Goal: Task Accomplishment & Management: Manage account settings

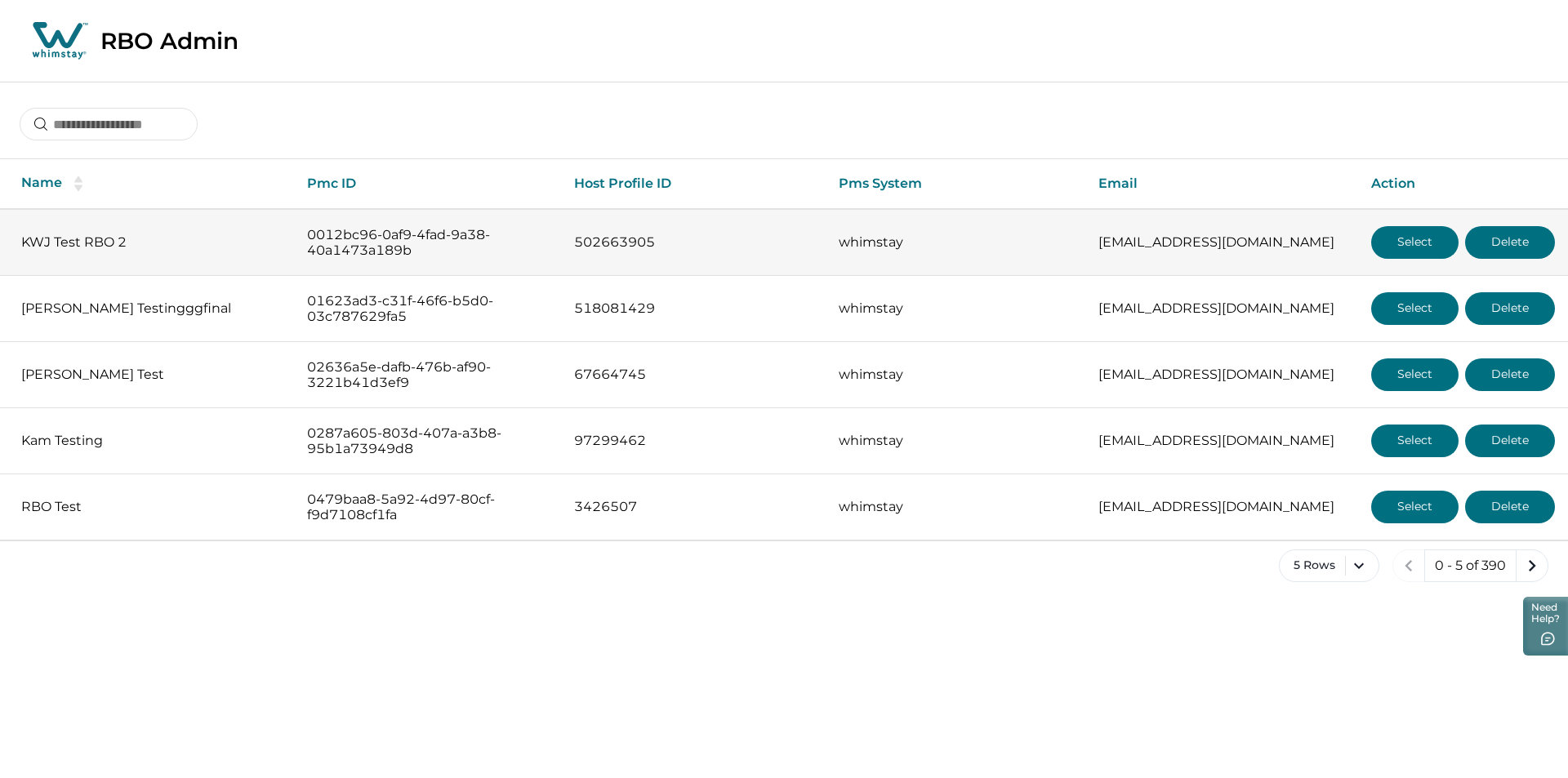
click at [1405, 230] on button "Select" at bounding box center [1414, 243] width 88 height 33
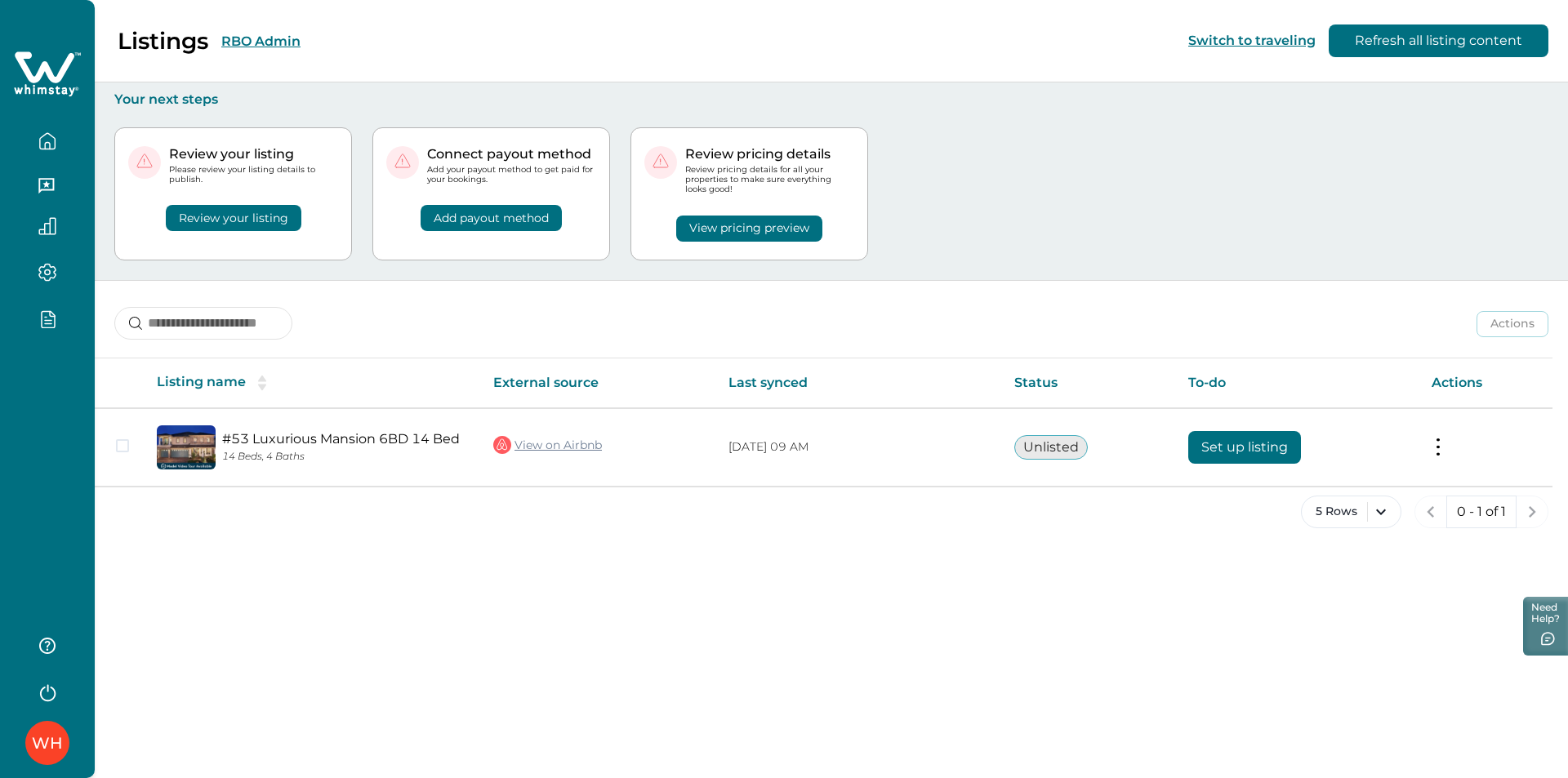
click at [34, 348] on div at bounding box center [47, 177] width 95 height 356
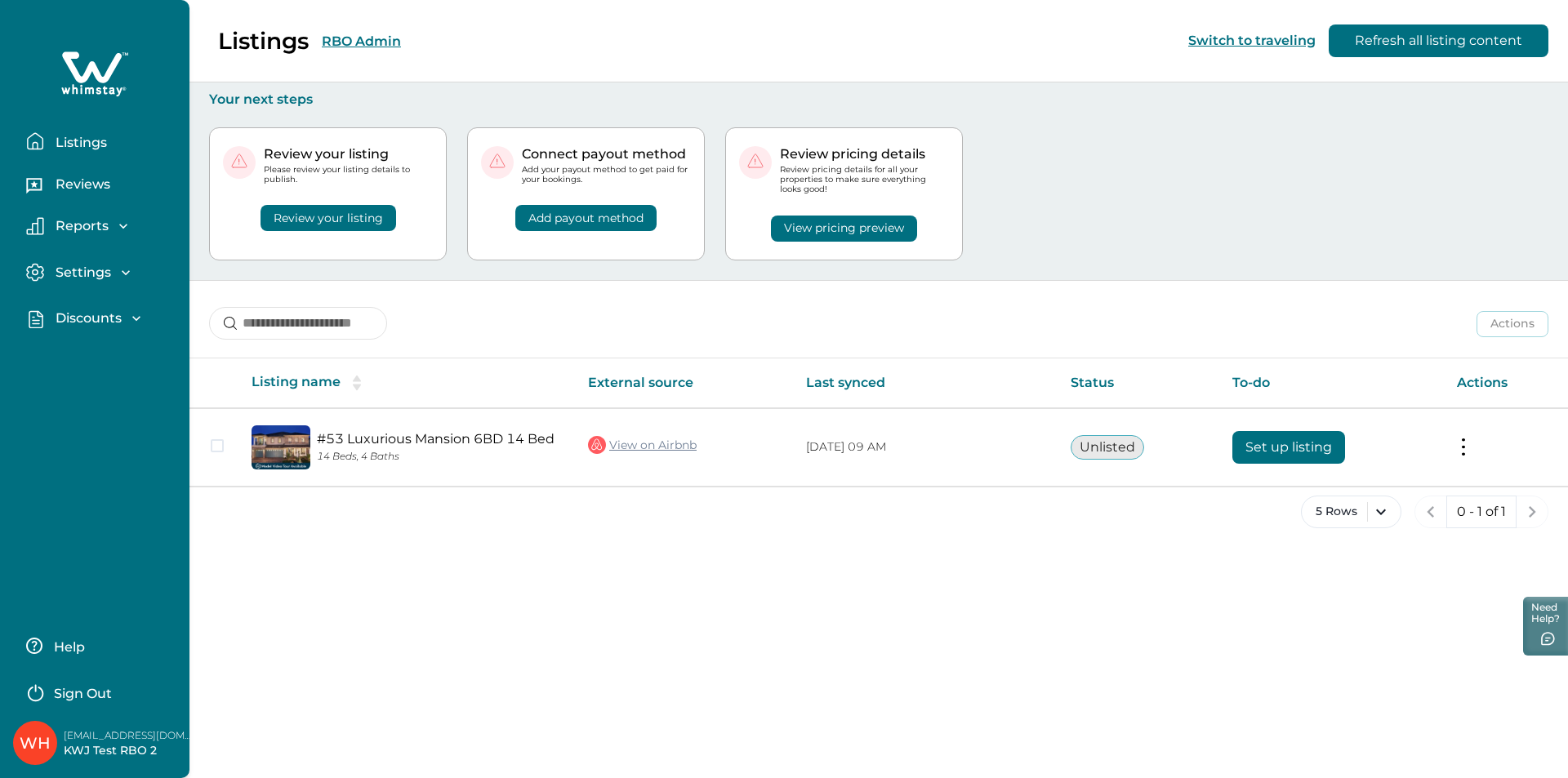
click at [83, 316] on p "Discounts" at bounding box center [86, 318] width 71 height 17
click at [85, 356] on p "Discounts" at bounding box center [86, 354] width 71 height 17
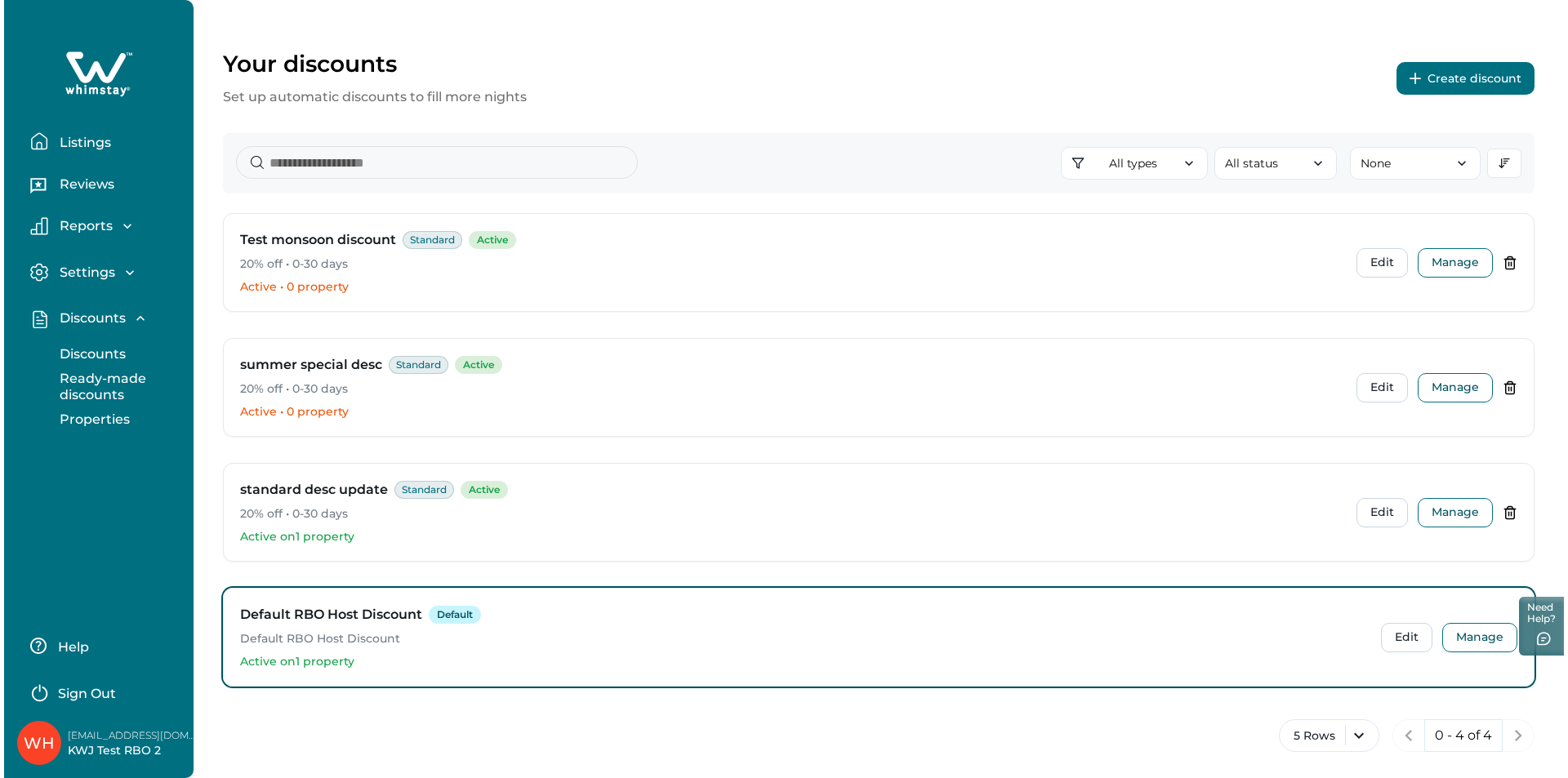
scroll to position [45, 0]
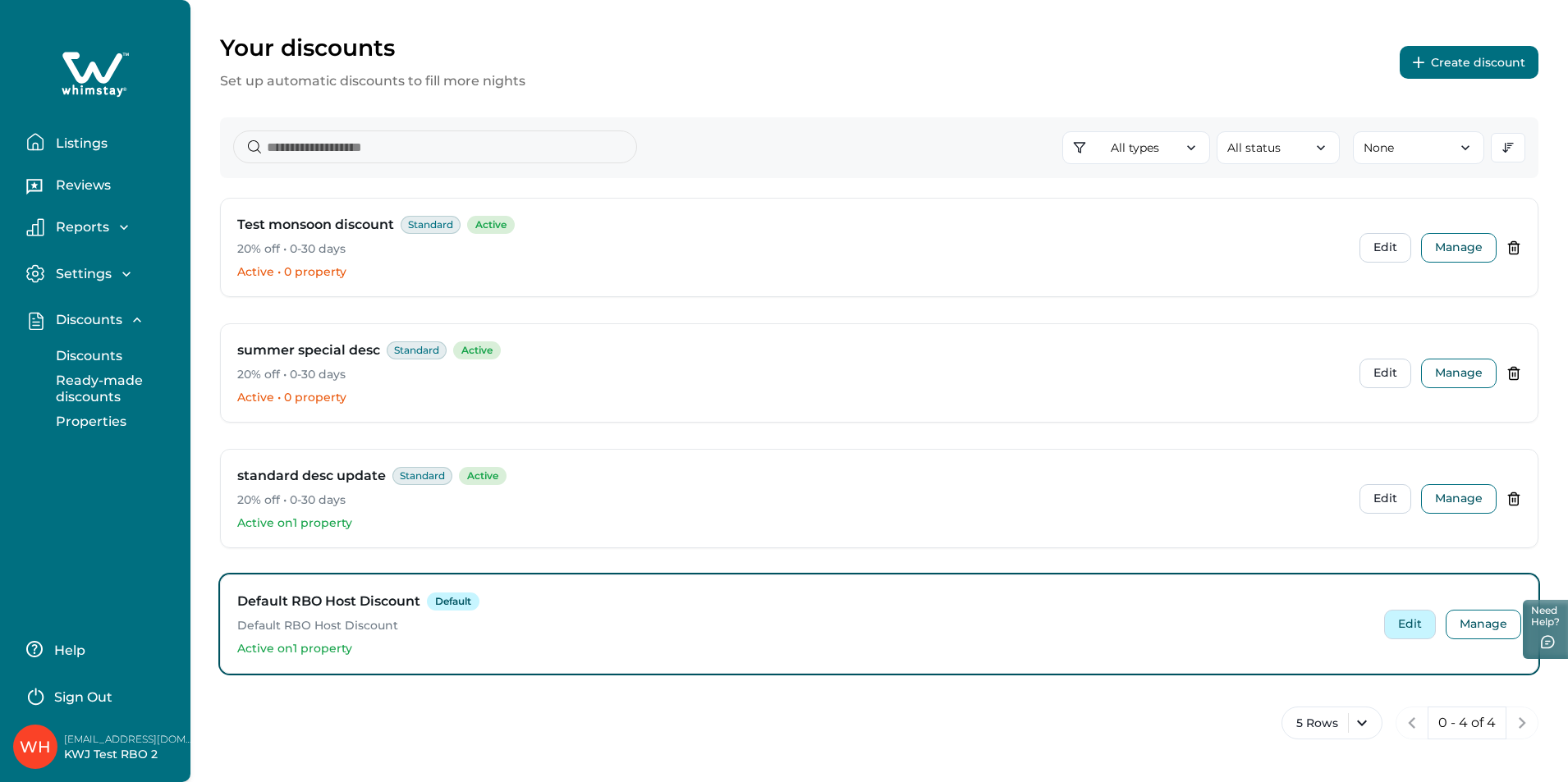
click at [1402, 618] on button "Edit" at bounding box center [1410, 625] width 52 height 30
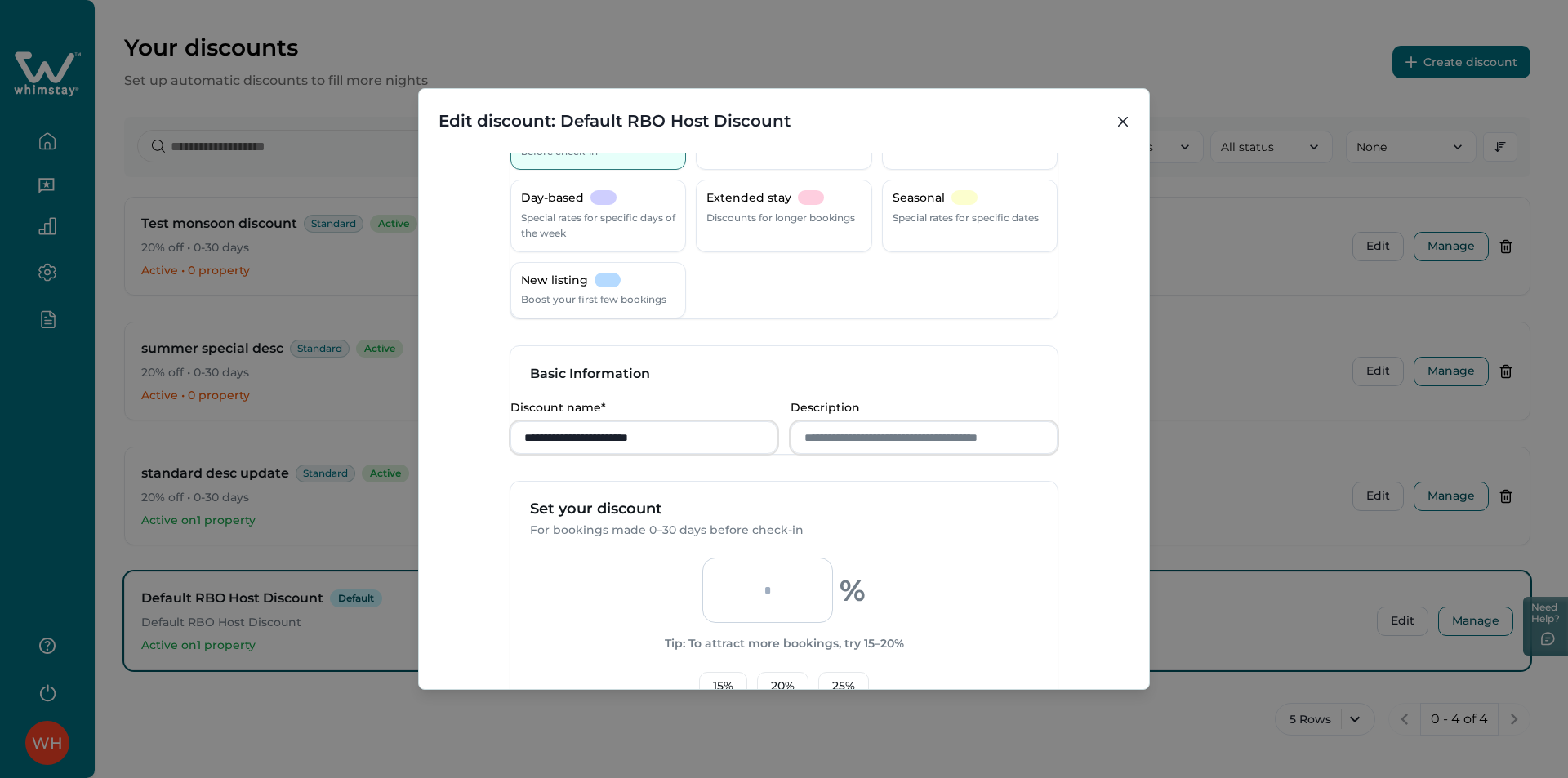
scroll to position [163, 0]
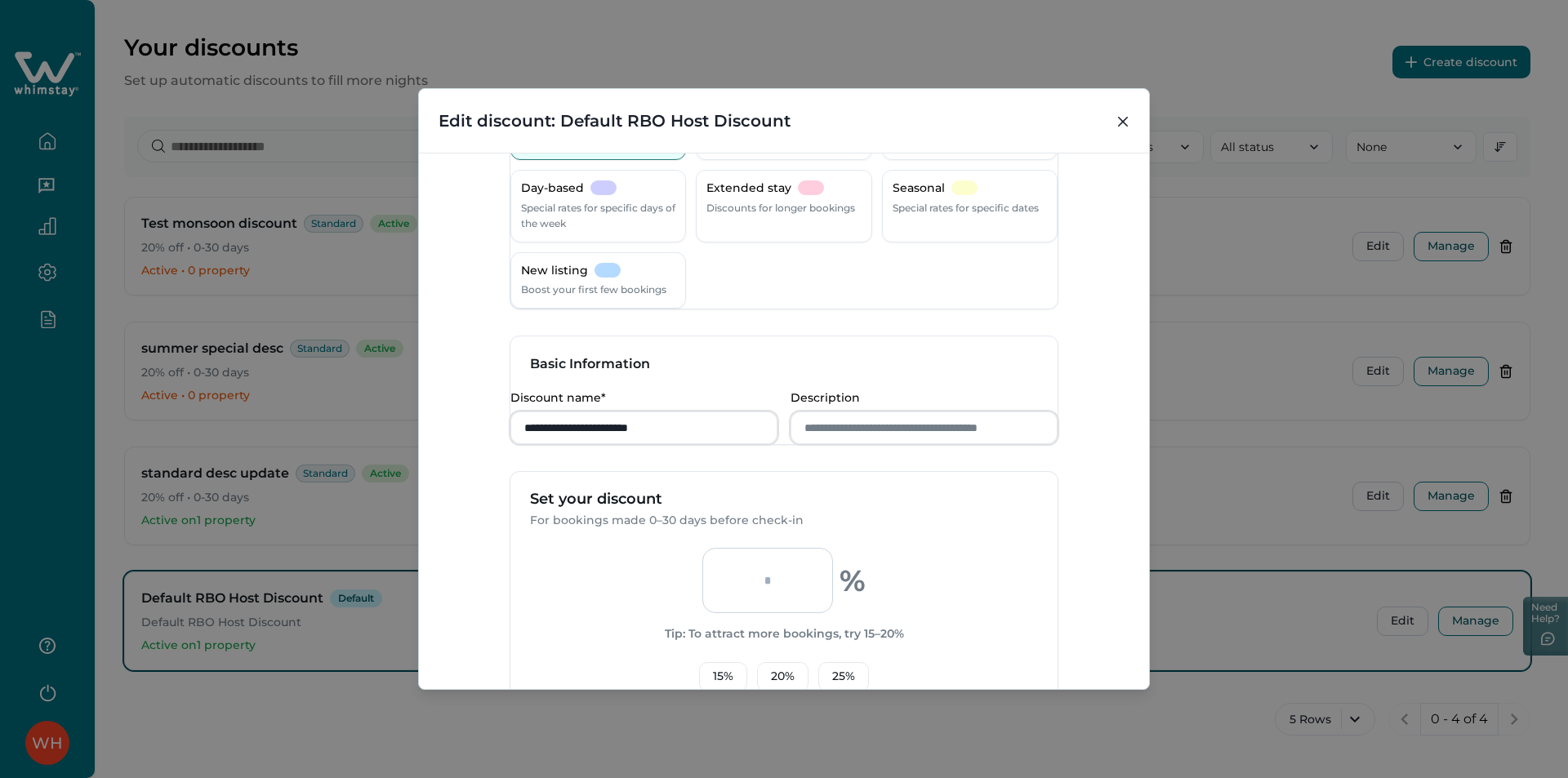
click at [1198, 475] on div "**********" at bounding box center [784, 389] width 1568 height 778
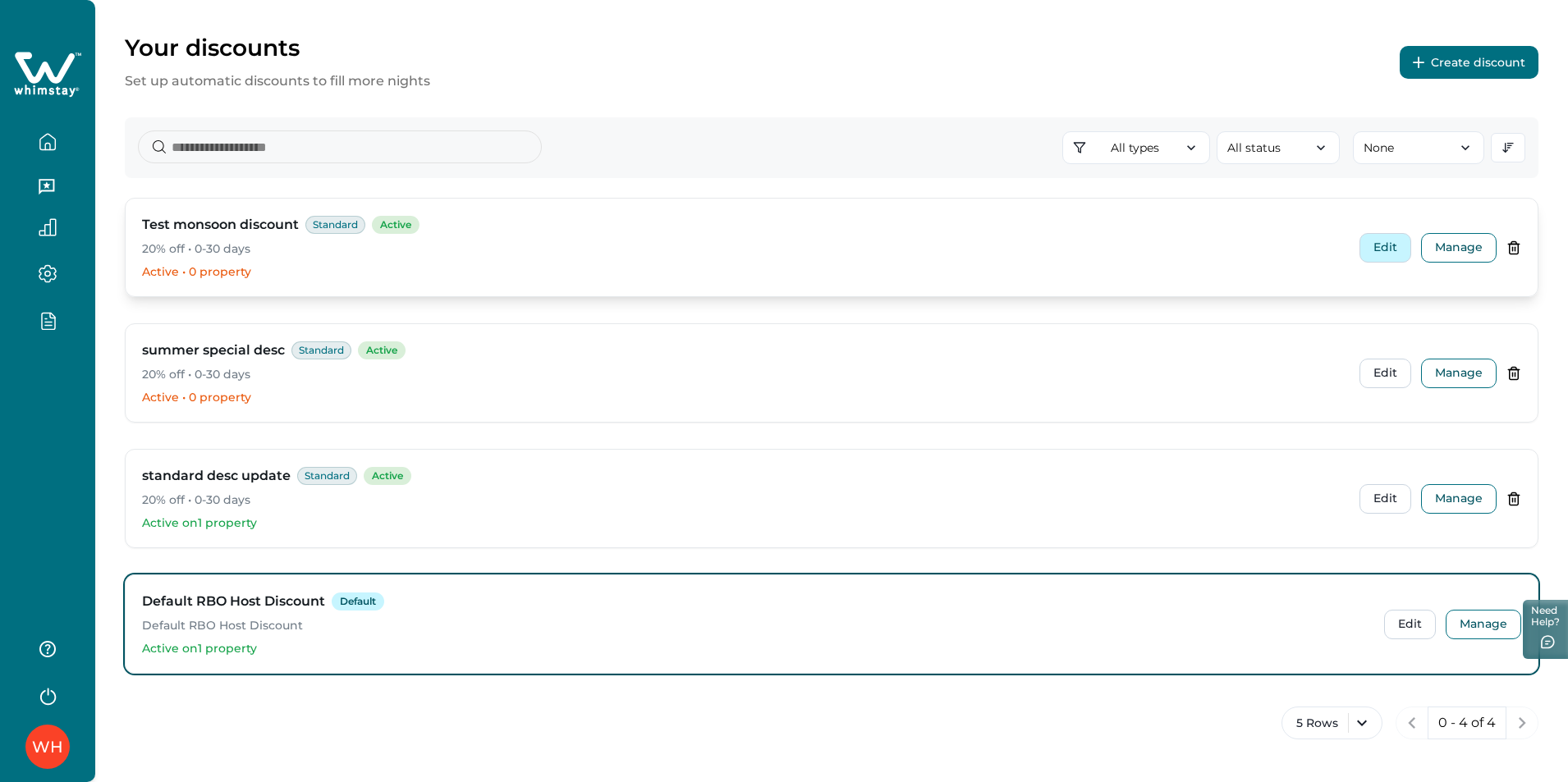
click at [1383, 246] on button "Edit" at bounding box center [1385, 248] width 52 height 30
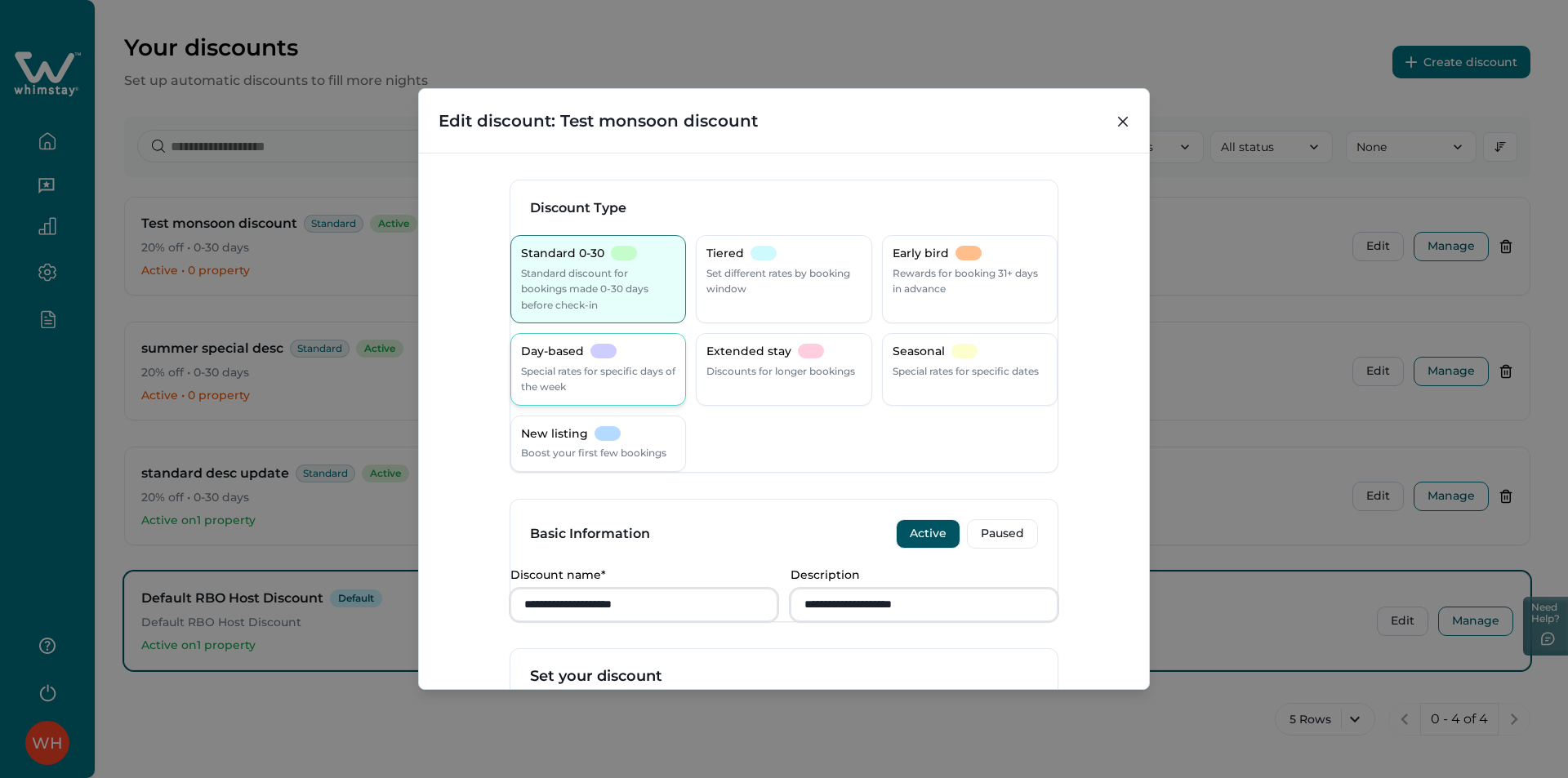
click at [581, 378] on p "Special rates for specific days of the week" at bounding box center [598, 379] width 155 height 32
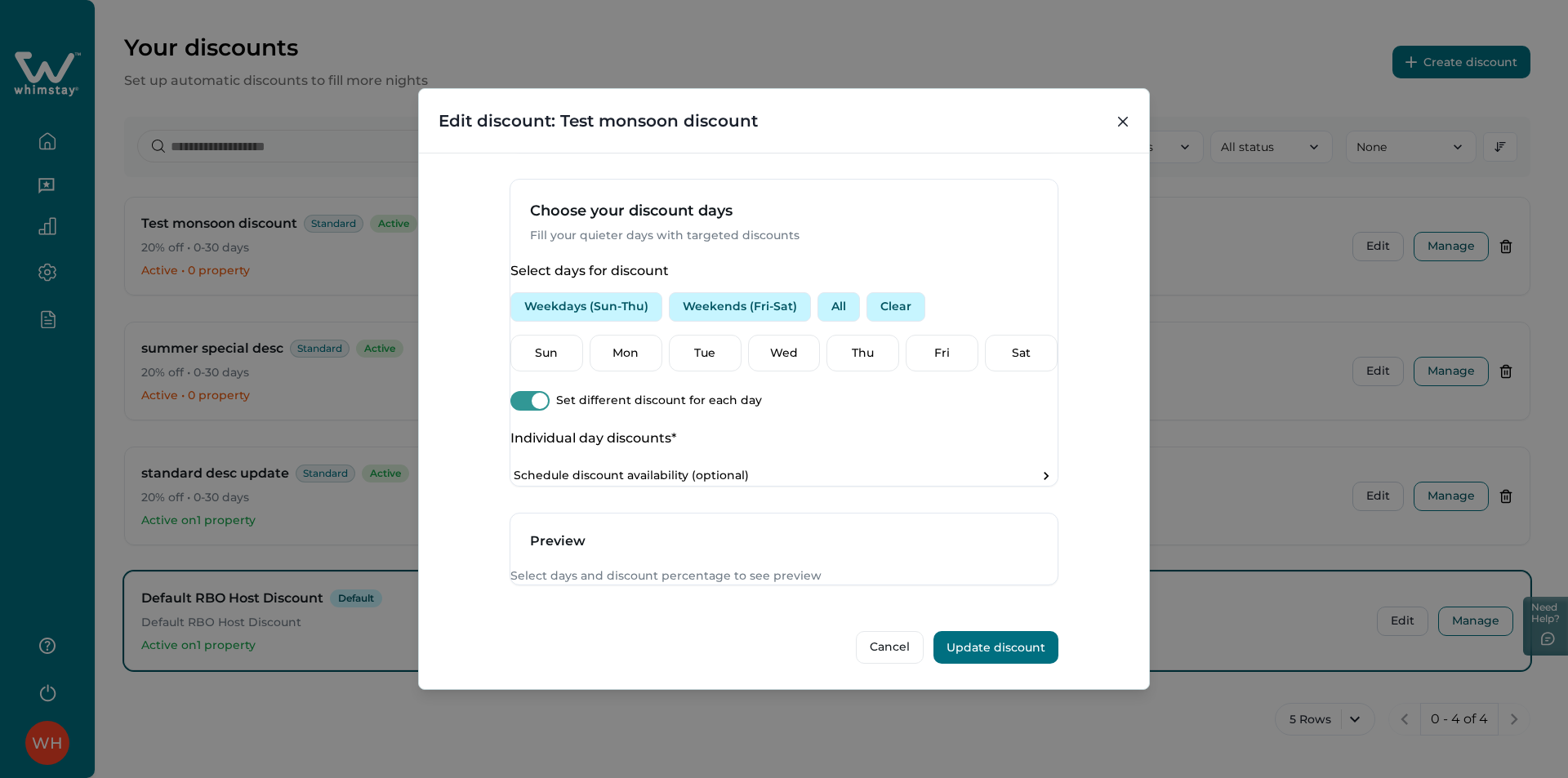
scroll to position [490, 0]
click at [838, 322] on button "All" at bounding box center [838, 307] width 43 height 30
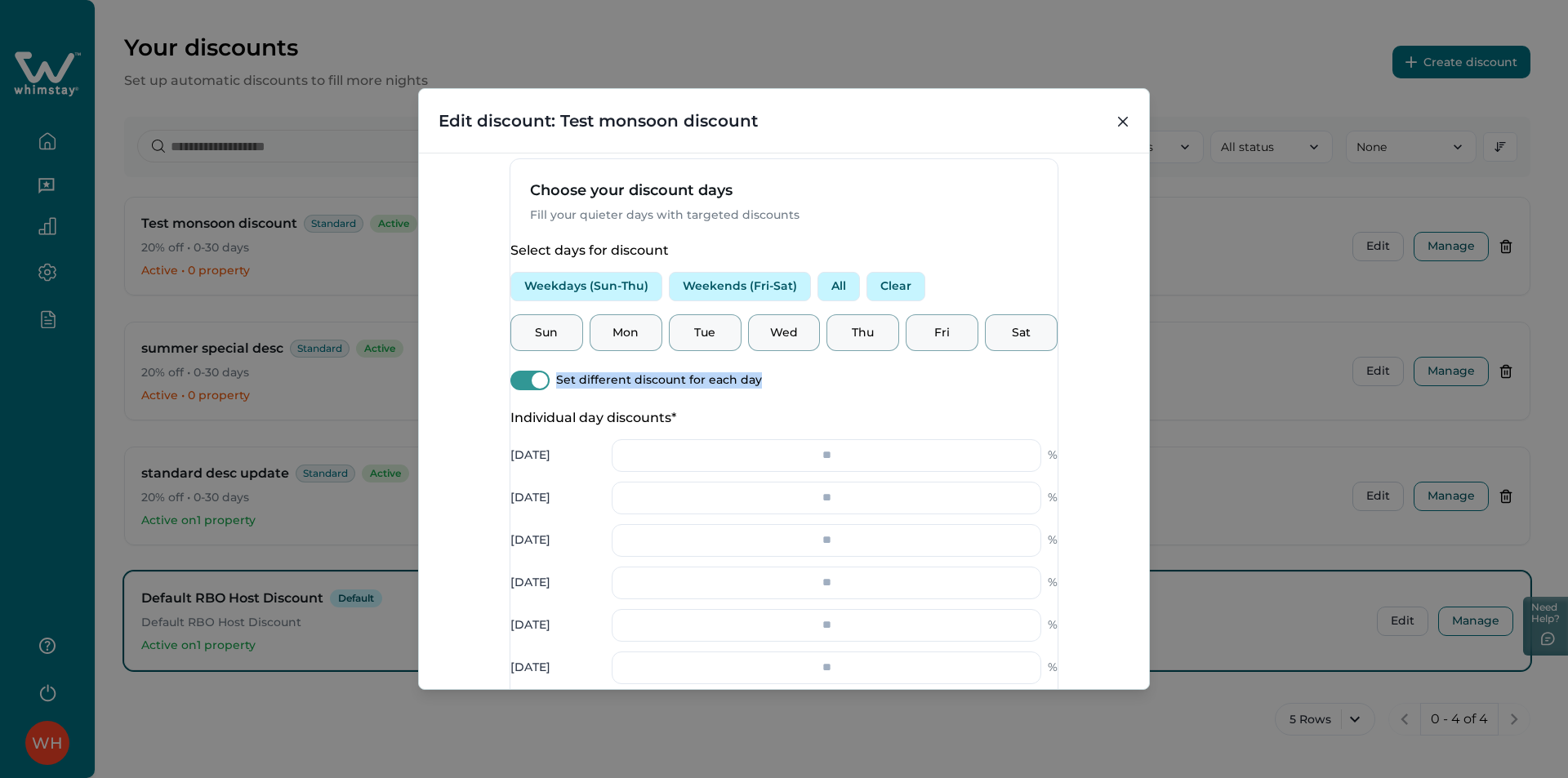
drag, startPoint x: 772, startPoint y: 435, endPoint x: 564, endPoint y: 434, distance: 208.0
click at [564, 390] on div "Set different discount for each day" at bounding box center [783, 380] width 547 height 20
copy div "Set different discount for each day"
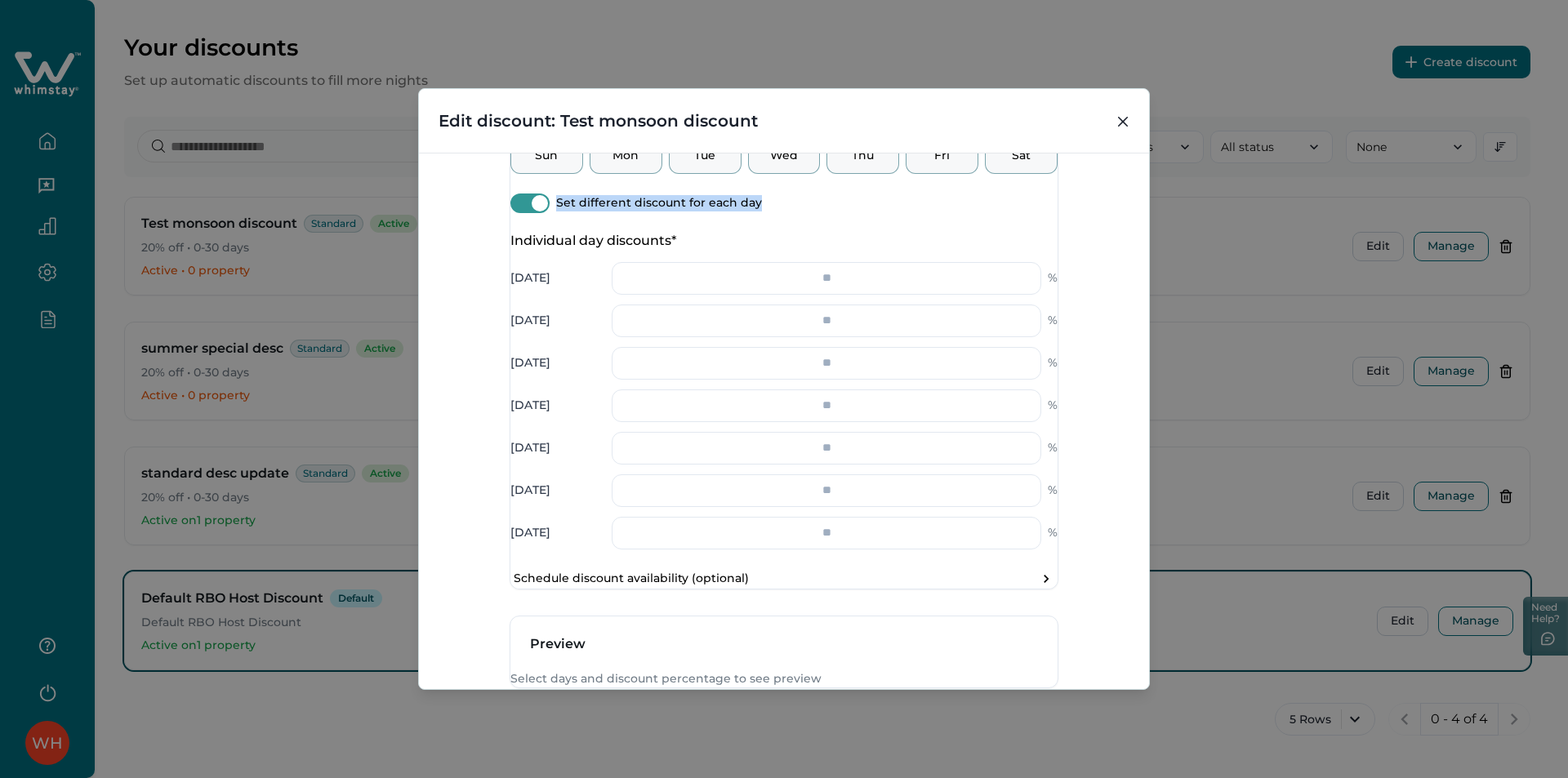
scroll to position [735, 0]
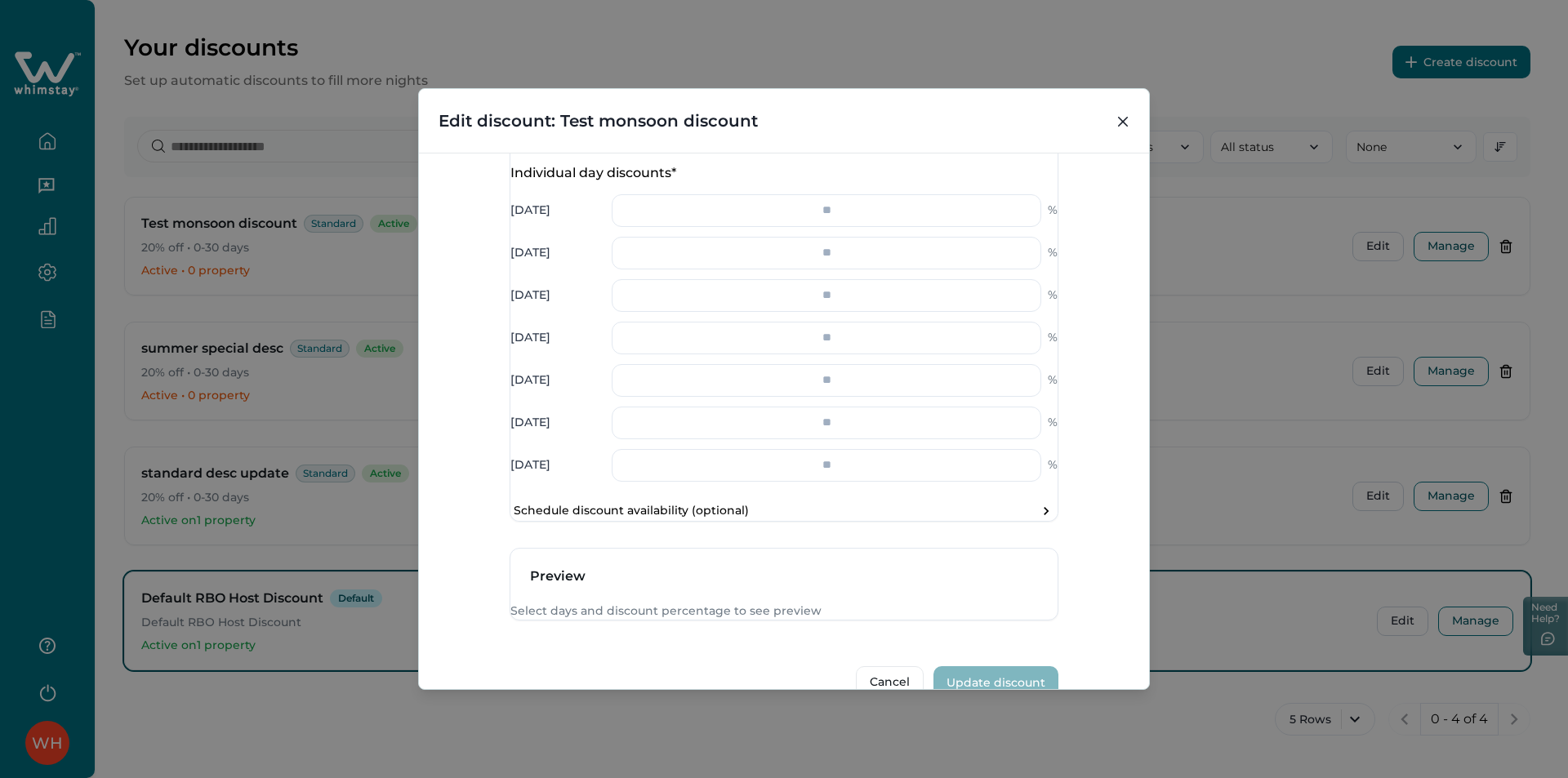
click at [1068, 234] on div "**********" at bounding box center [784, 422] width 730 height 537
